Goal: Entertainment & Leisure: Consume media (video, audio)

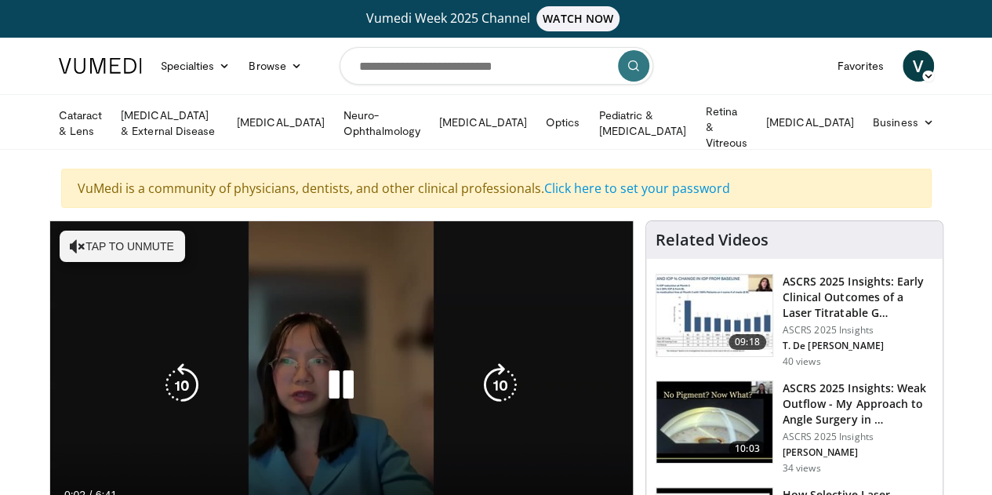
scroll to position [42, 0]
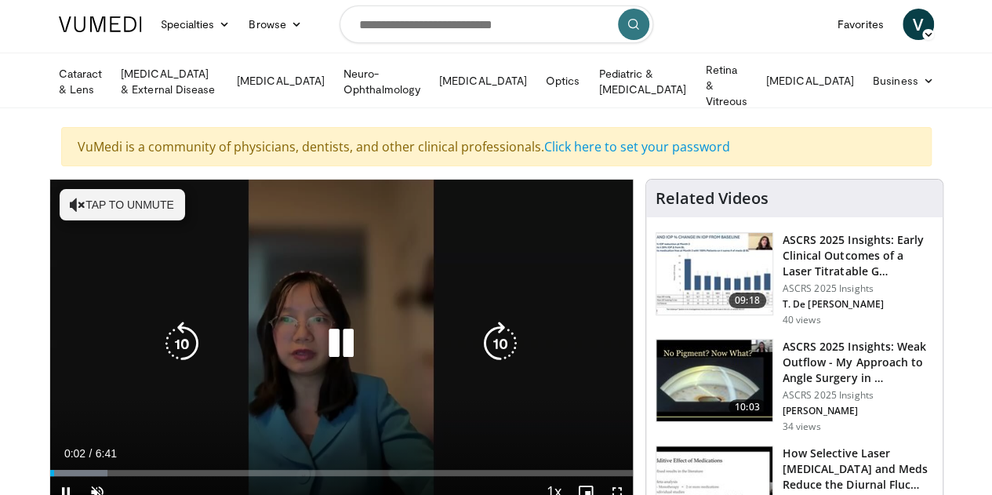
click at [109, 191] on button "Tap to unmute" at bounding box center [122, 204] width 125 height 31
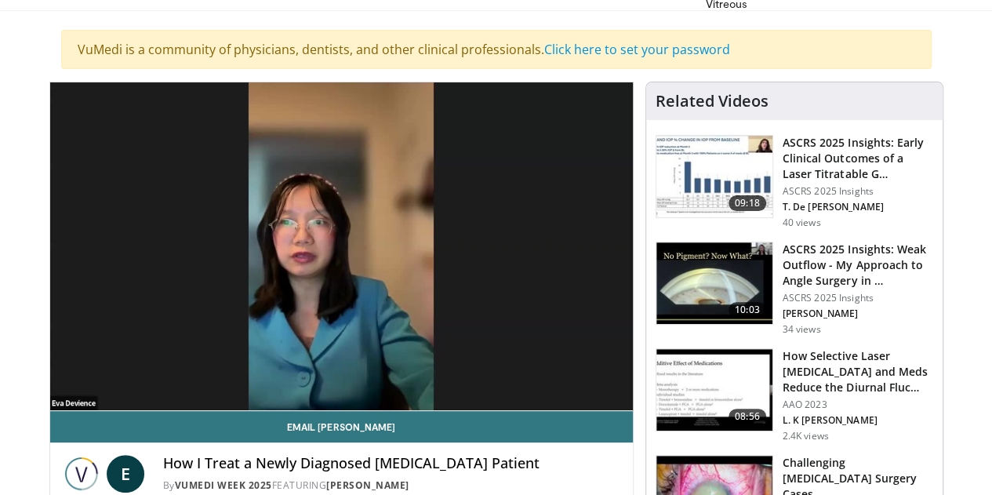
scroll to position [180, 0]
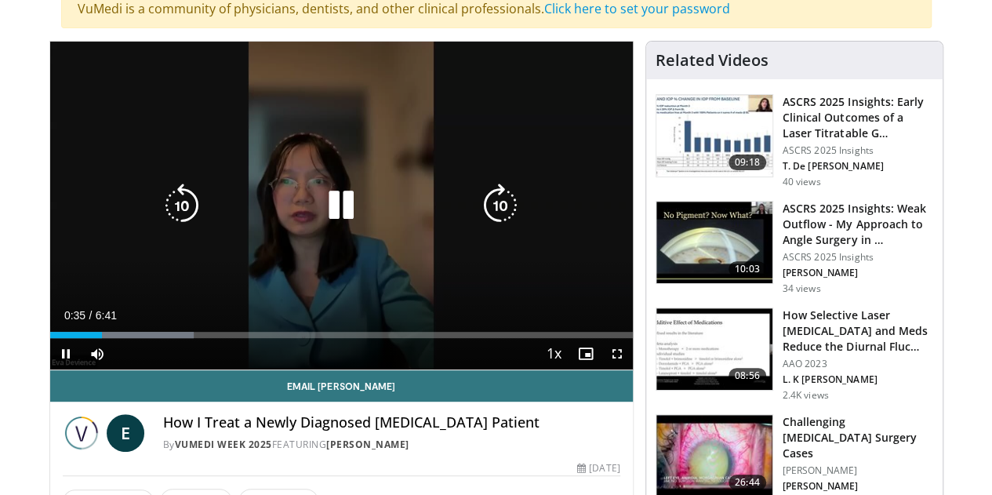
click at [506, 218] on icon "Video Player" at bounding box center [500, 205] width 44 height 44
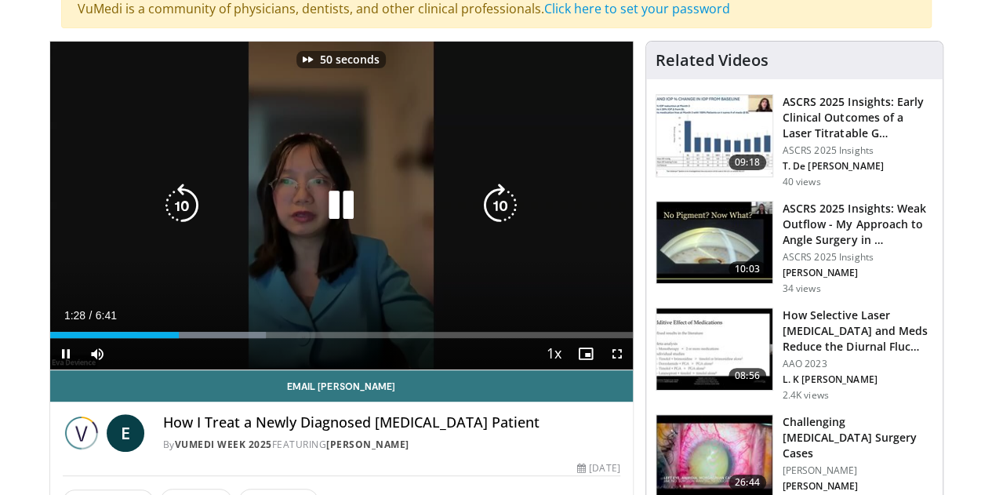
click at [506, 218] on icon "Video Player" at bounding box center [500, 205] width 44 height 44
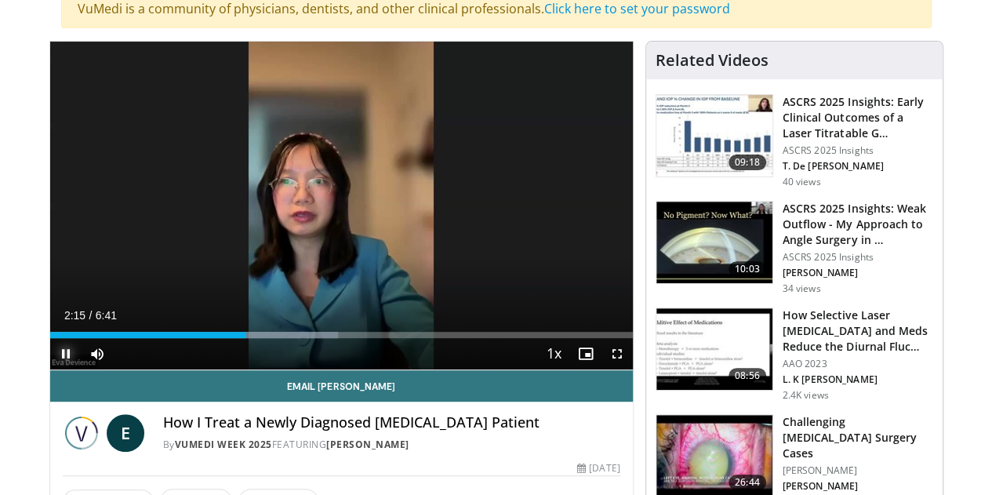
click at [50, 368] on span "Video Player" at bounding box center [65, 353] width 31 height 31
